Goal: Navigation & Orientation: Go to known website

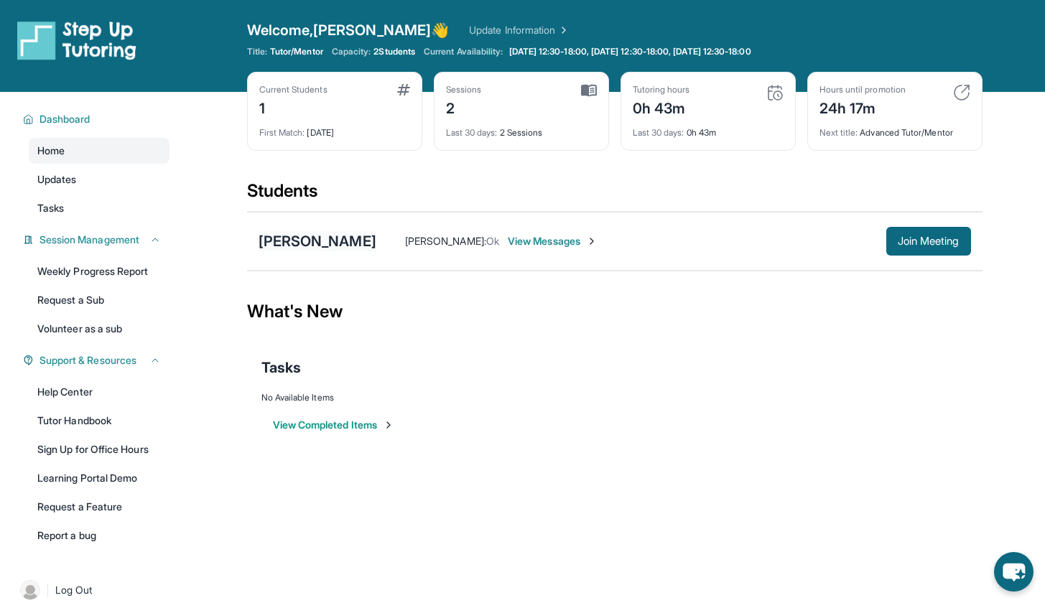
click at [341, 245] on div "[PERSON_NAME]" at bounding box center [318, 241] width 118 height 20
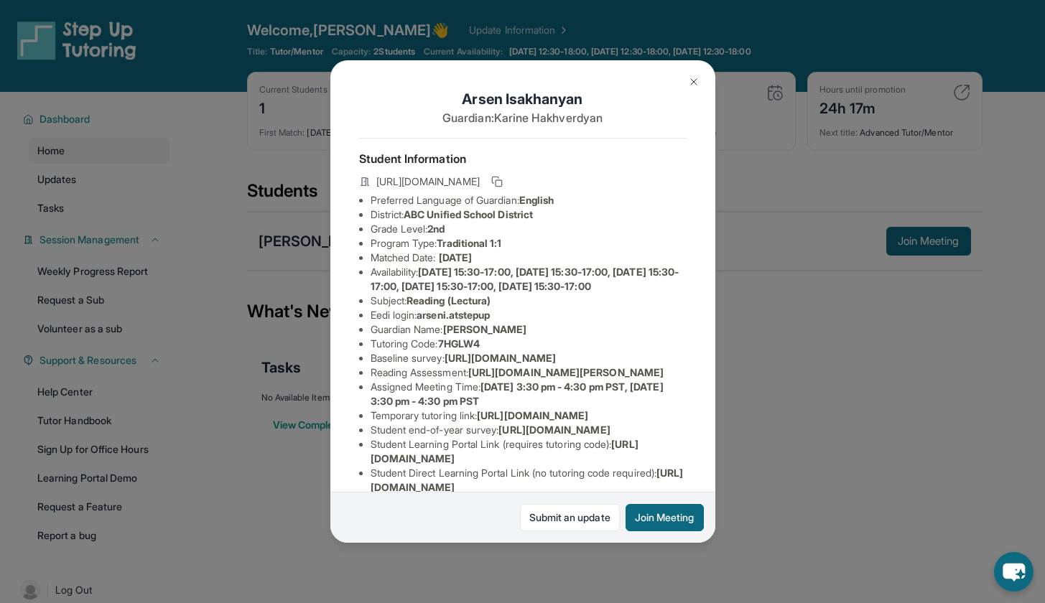
click at [687, 77] on button at bounding box center [694, 82] width 29 height 29
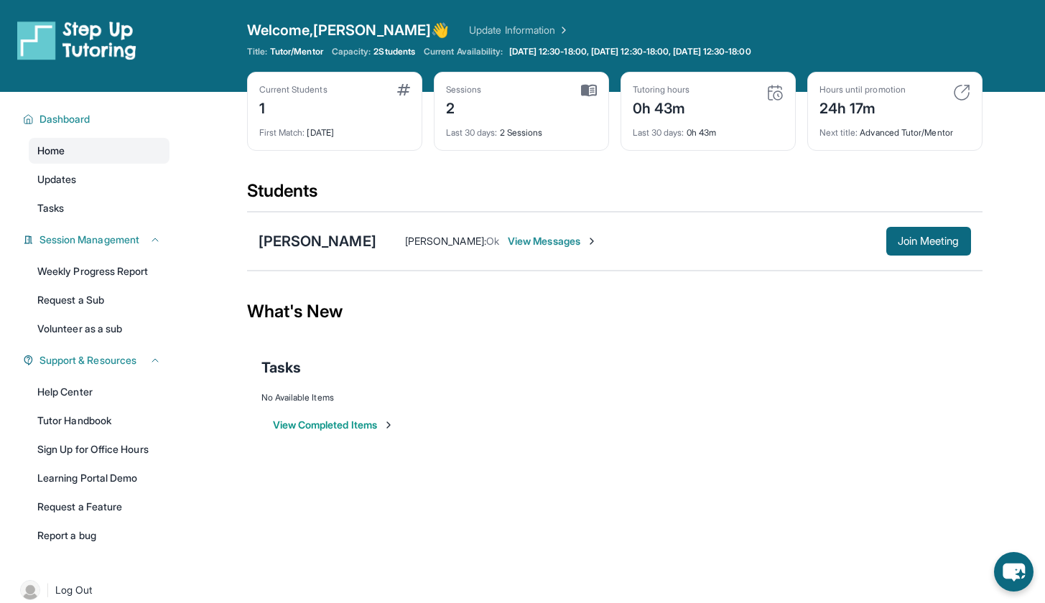
click at [123, 145] on link "Home" at bounding box center [99, 151] width 141 height 26
click at [121, 162] on link "Home" at bounding box center [99, 151] width 141 height 26
click at [121, 182] on link "Updates" at bounding box center [99, 180] width 141 height 26
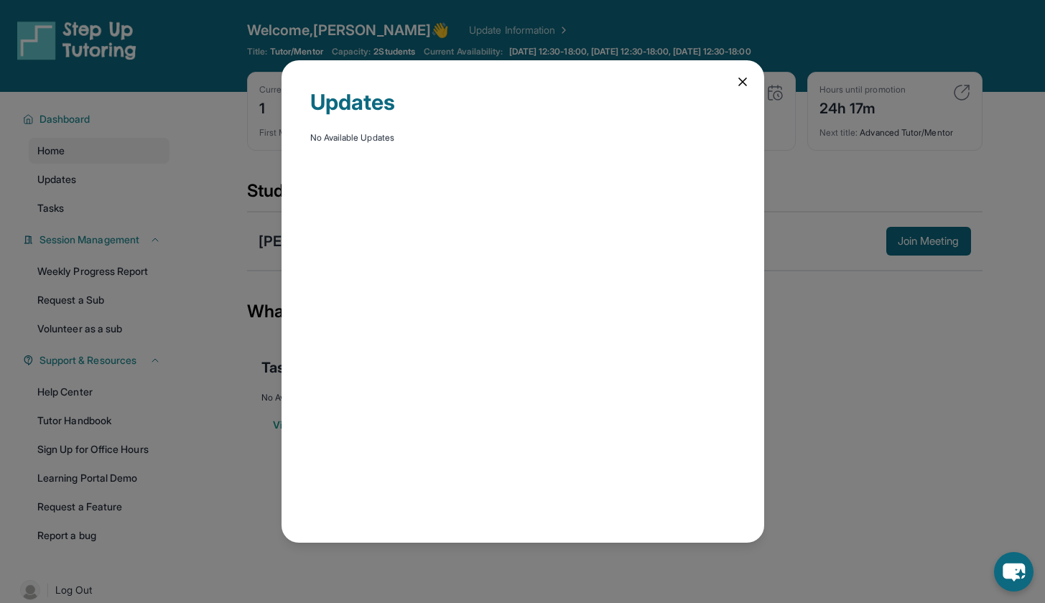
click at [742, 73] on div "Updates No Available Updates" at bounding box center [523, 301] width 483 height 483
click at [743, 85] on icon at bounding box center [743, 82] width 14 height 14
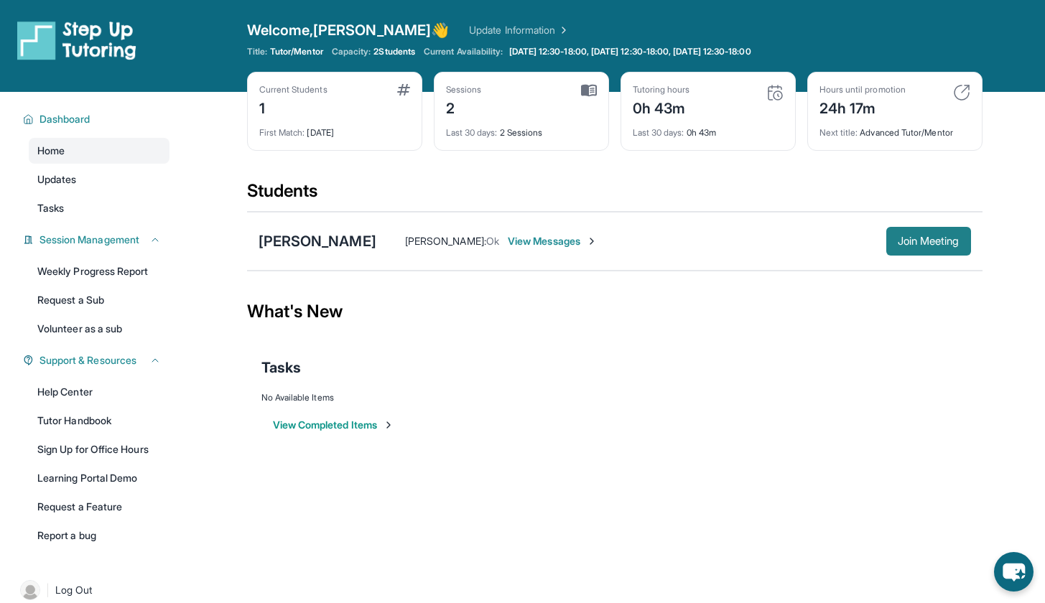
click at [930, 245] on span "Join Meeting" at bounding box center [929, 241] width 62 height 9
click at [91, 45] on img at bounding box center [76, 40] width 119 height 40
click at [22, 37] on img at bounding box center [76, 40] width 119 height 40
click at [45, 45] on img at bounding box center [76, 40] width 119 height 40
click at [79, 182] on link "Updates" at bounding box center [99, 180] width 141 height 26
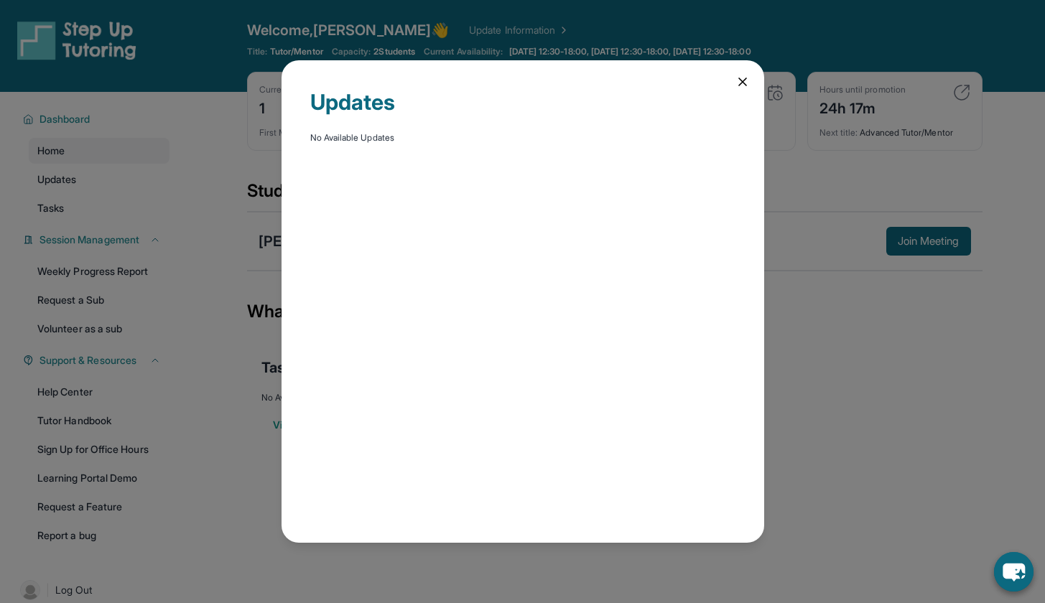
click at [740, 82] on icon at bounding box center [743, 82] width 14 height 14
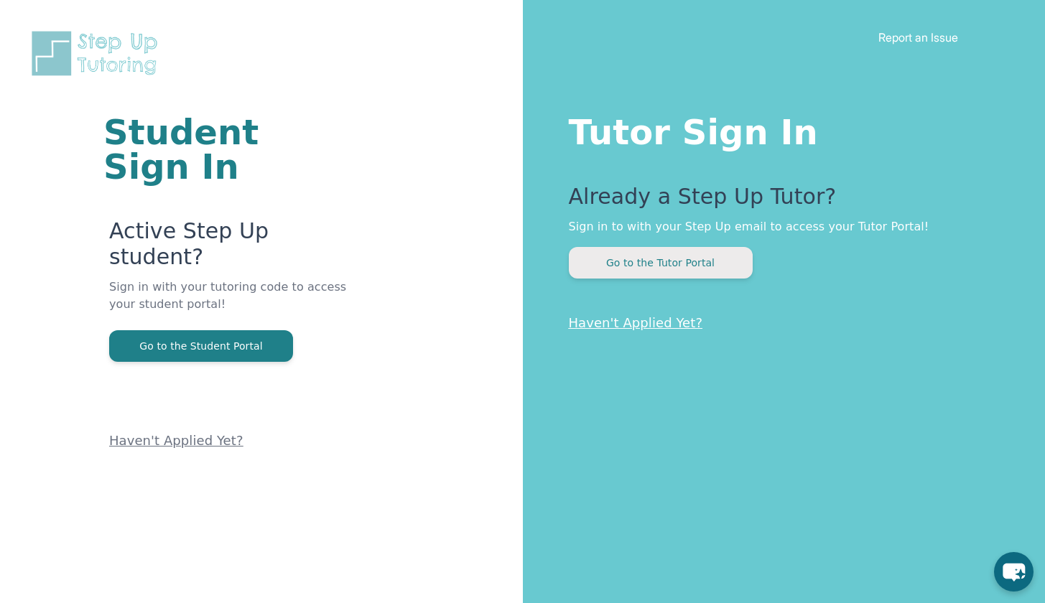
click at [587, 259] on button "Go to the Tutor Portal" at bounding box center [661, 263] width 184 height 32
